Goal: Task Accomplishment & Management: Complete application form

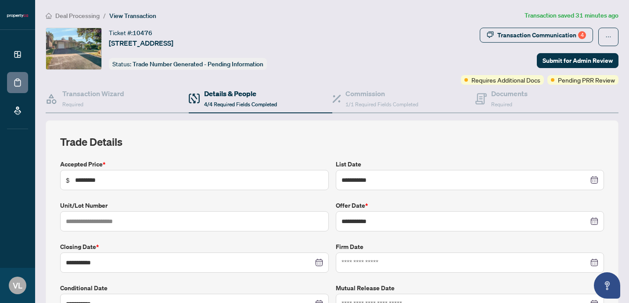
click at [223, 95] on h4 "Details & People" at bounding box center [240, 93] width 73 height 11
click at [495, 96] on h4 "Documents" at bounding box center [509, 93] width 36 height 11
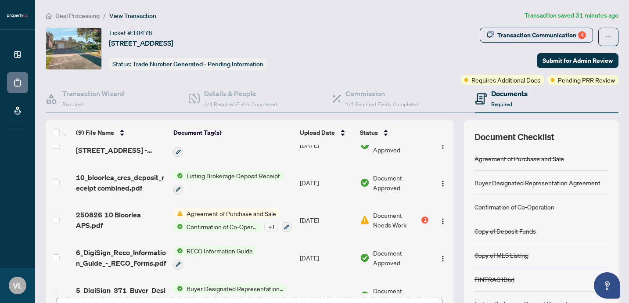
scroll to position [168, 0]
click at [288, 223] on icon "button" at bounding box center [286, 225] width 5 height 5
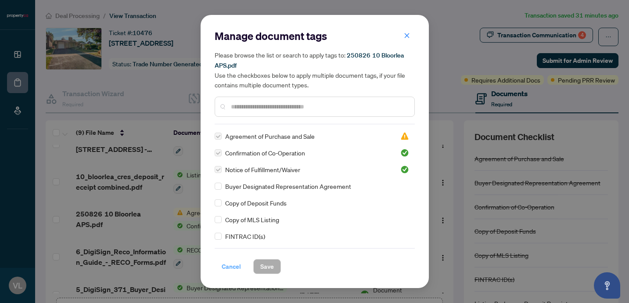
click at [227, 271] on span "Cancel" at bounding box center [231, 266] width 19 height 14
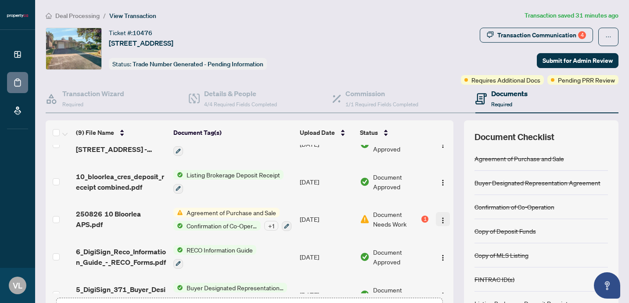
click at [444, 219] on img "button" at bounding box center [442, 220] width 7 height 7
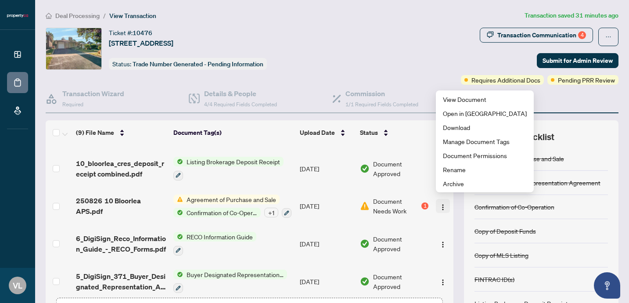
scroll to position [185, 0]
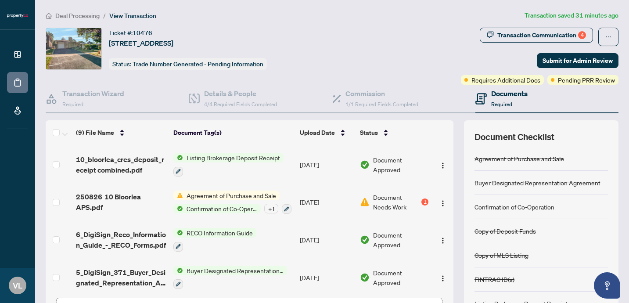
click at [361, 75] on div "Ticket #: 10476 [STREET_ADDRESS] Status: Trade Number Generated - Pending Infor…" at bounding box center [251, 56] width 415 height 57
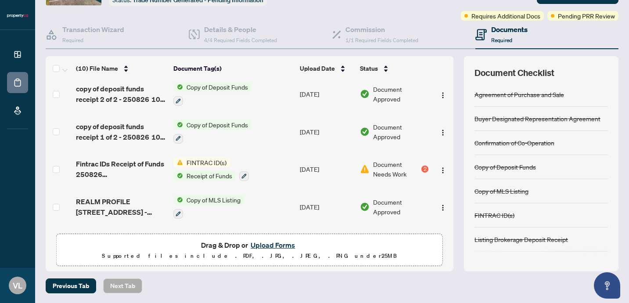
scroll to position [0, 0]
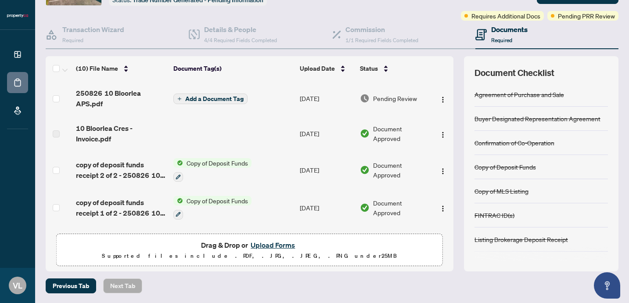
click at [193, 96] on span "Add a Document Tag" at bounding box center [214, 99] width 58 height 6
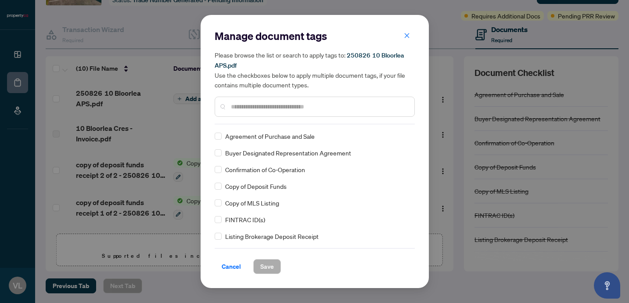
click at [252, 109] on input "text" at bounding box center [319, 107] width 176 height 10
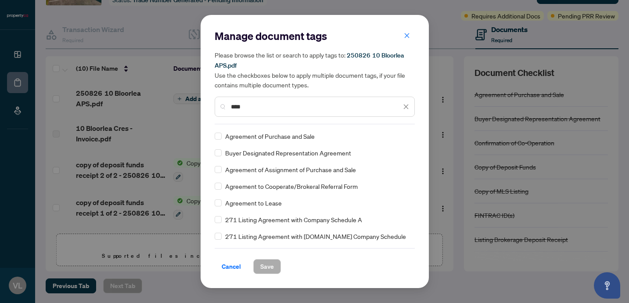
click at [248, 137] on span "Agreement of Purchase and Sale" at bounding box center [270, 136] width 90 height 10
click at [252, 105] on input "****" at bounding box center [316, 107] width 170 height 10
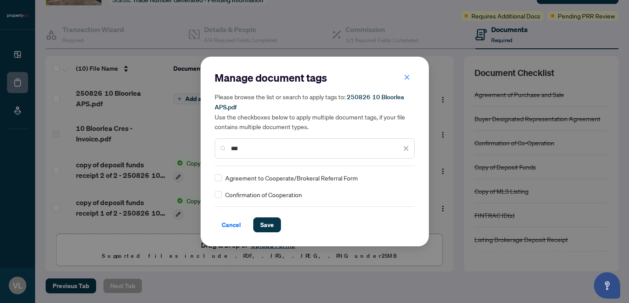
type input "***"
click at [265, 223] on span "Save" at bounding box center [267, 225] width 14 height 14
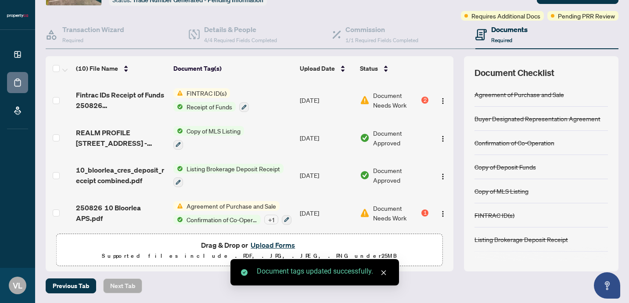
scroll to position [147, 0]
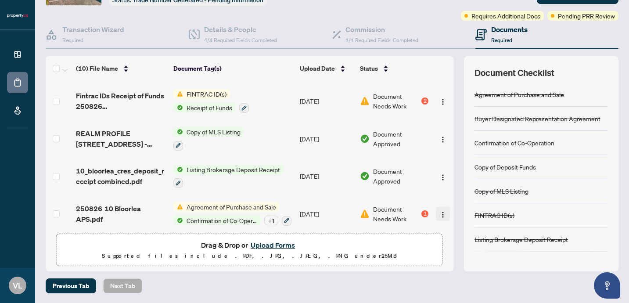
click at [439, 211] on img "button" at bounding box center [442, 214] width 7 height 7
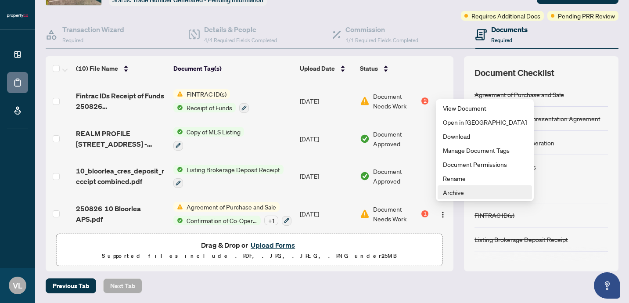
click at [464, 190] on span "Archive" at bounding box center [485, 192] width 84 height 10
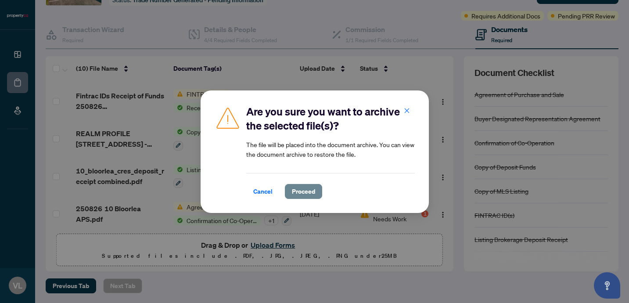
click at [308, 191] on span "Proceed" at bounding box center [303, 191] width 23 height 14
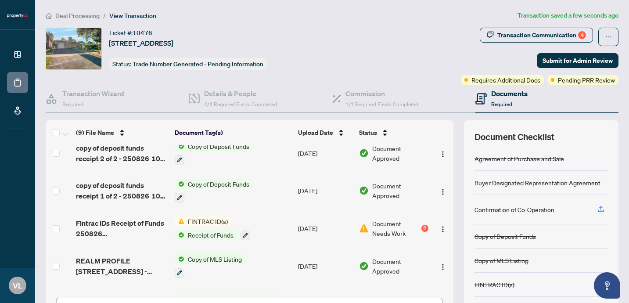
scroll to position [84, 0]
drag, startPoint x: 443, startPoint y: 219, endPoint x: 308, endPoint y: 212, distance: 135.4
click at [308, 212] on tr "Fintrac IDs Receipt of Funds 250826 [STREET_ADDRESS]pdf FINTRAC ID(s) Receipt o…" at bounding box center [250, 227] width 408 height 38
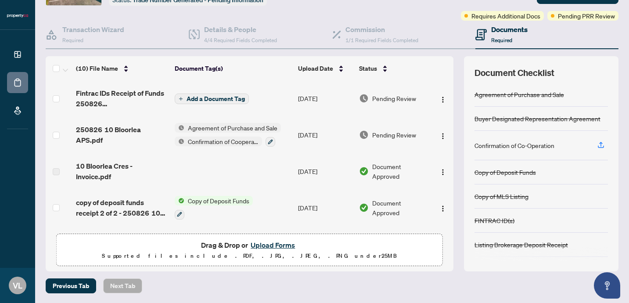
click at [214, 96] on span "Add a Document Tag" at bounding box center [216, 99] width 58 height 6
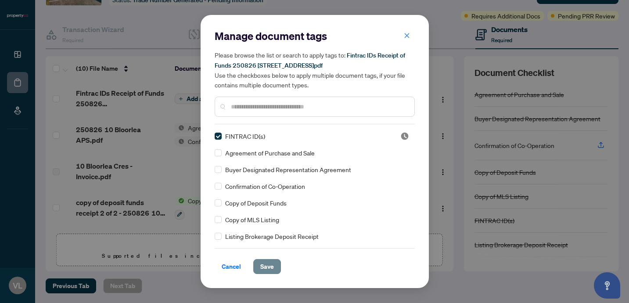
click at [267, 268] on span "Save" at bounding box center [267, 266] width 14 height 14
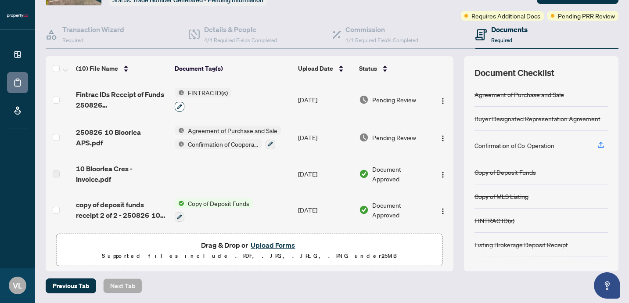
click at [182, 104] on icon "button" at bounding box center [179, 106] width 5 height 5
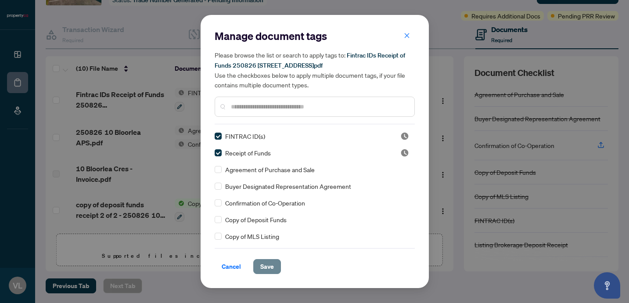
click at [272, 270] on button "Save" at bounding box center [267, 266] width 28 height 15
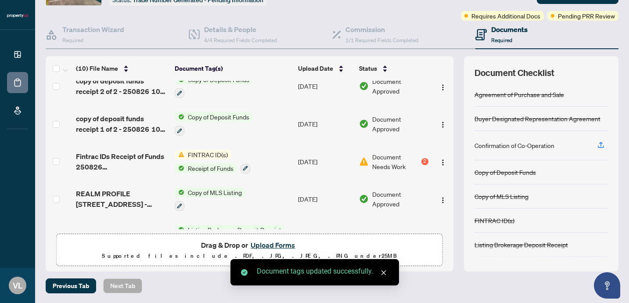
scroll to position [123, 0]
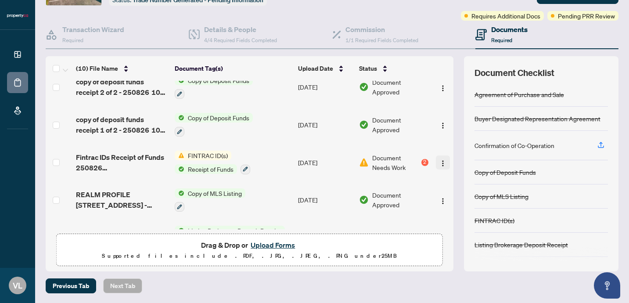
click at [444, 160] on img "button" at bounding box center [442, 163] width 7 height 7
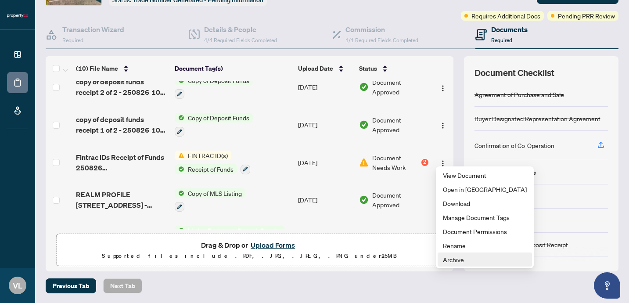
click at [463, 256] on span "Archive" at bounding box center [485, 260] width 84 height 10
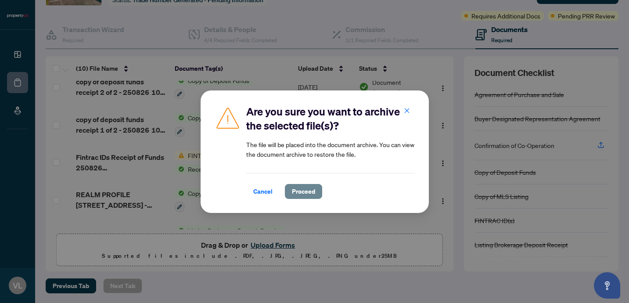
click at [297, 194] on span "Proceed" at bounding box center [303, 191] width 23 height 14
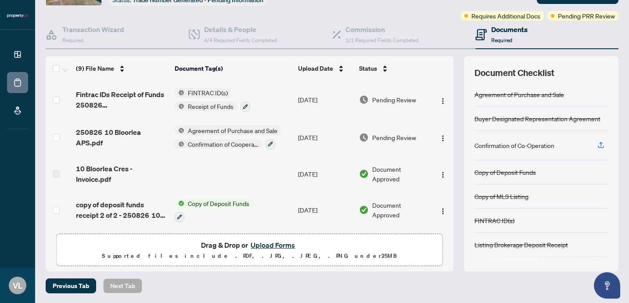
scroll to position [0, 0]
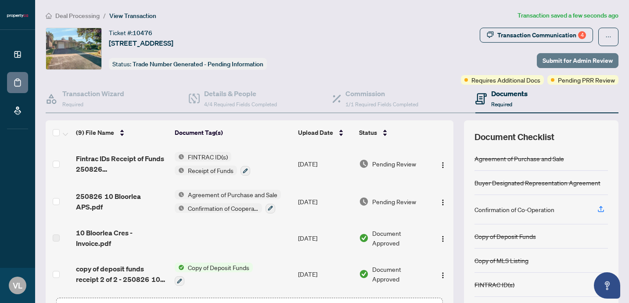
click at [571, 58] on span "Submit for Admin Review" at bounding box center [578, 61] width 70 height 14
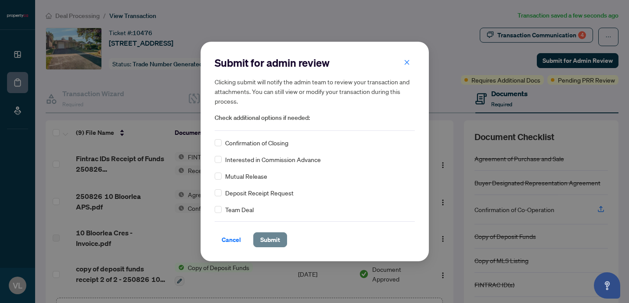
click at [267, 242] on span "Submit" at bounding box center [270, 240] width 20 height 14
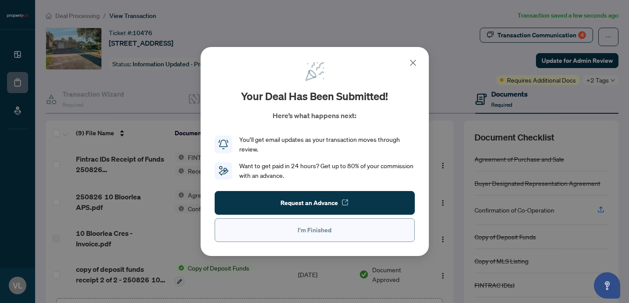
click at [354, 231] on button "I'm Finished" at bounding box center [315, 230] width 200 height 24
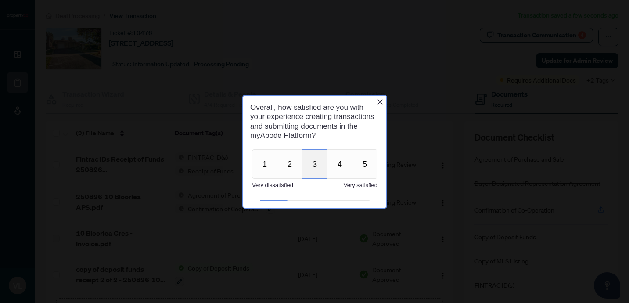
click at [325, 168] on button "3" at bounding box center [314, 163] width 25 height 29
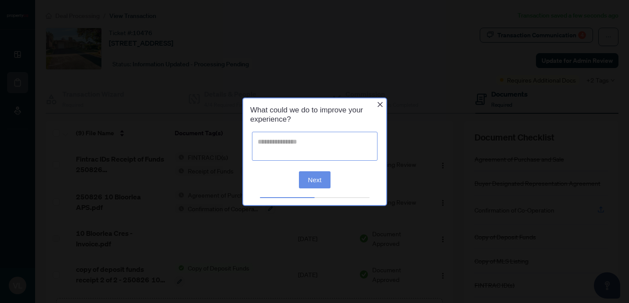
click at [308, 151] on textarea at bounding box center [315, 146] width 126 height 29
drag, startPoint x: 375, startPoint y: 105, endPoint x: 381, endPoint y: 106, distance: 6.6
click at [381, 106] on div "What could we do to improve your experience?" at bounding box center [314, 114] width 143 height 33
click at [346, 146] on textarea at bounding box center [315, 146] width 126 height 29
click at [381, 103] on icon "Close button" at bounding box center [379, 104] width 5 height 5
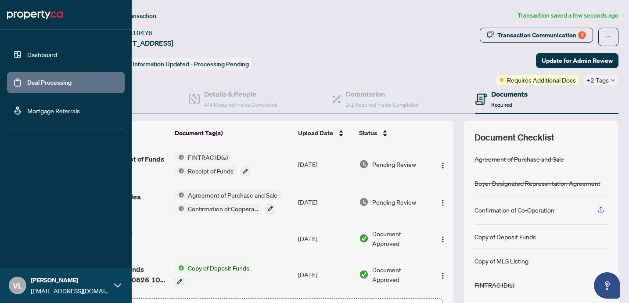
click at [27, 83] on link "Deal Processing" at bounding box center [49, 83] width 44 height 8
